Goal: Task Accomplishment & Management: Use online tool/utility

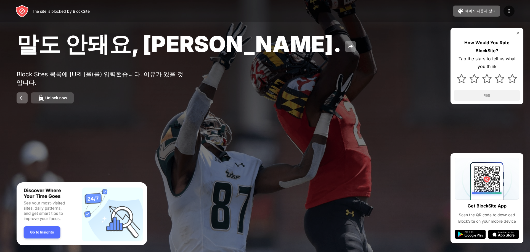
click at [58, 100] on div "Unlock now" at bounding box center [56, 98] width 22 height 4
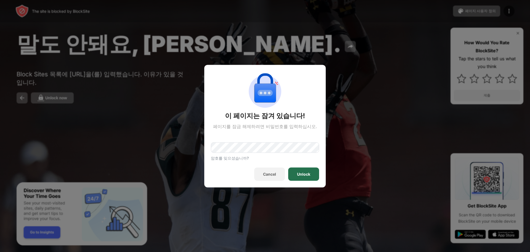
click at [298, 175] on div "Unlock" at bounding box center [303, 174] width 13 height 4
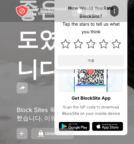
scroll to position [46, 0]
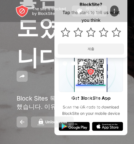
click at [36, 122] on button "Unlock now" at bounding box center [52, 122] width 43 height 11
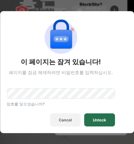
click at [104, 117] on div "Unlock" at bounding box center [99, 120] width 31 height 13
